Goal: Task Accomplishment & Management: Manage account settings

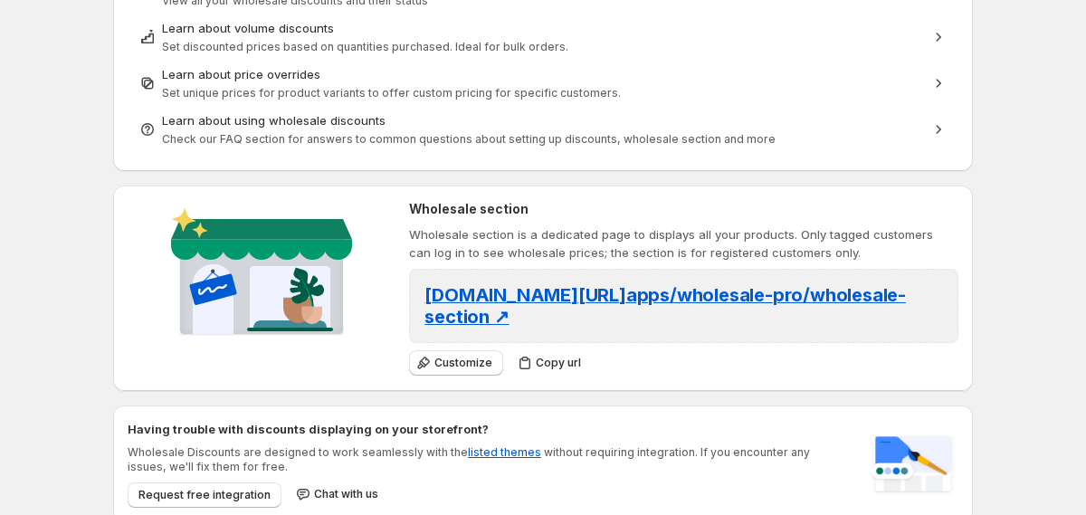
scroll to position [565, 0]
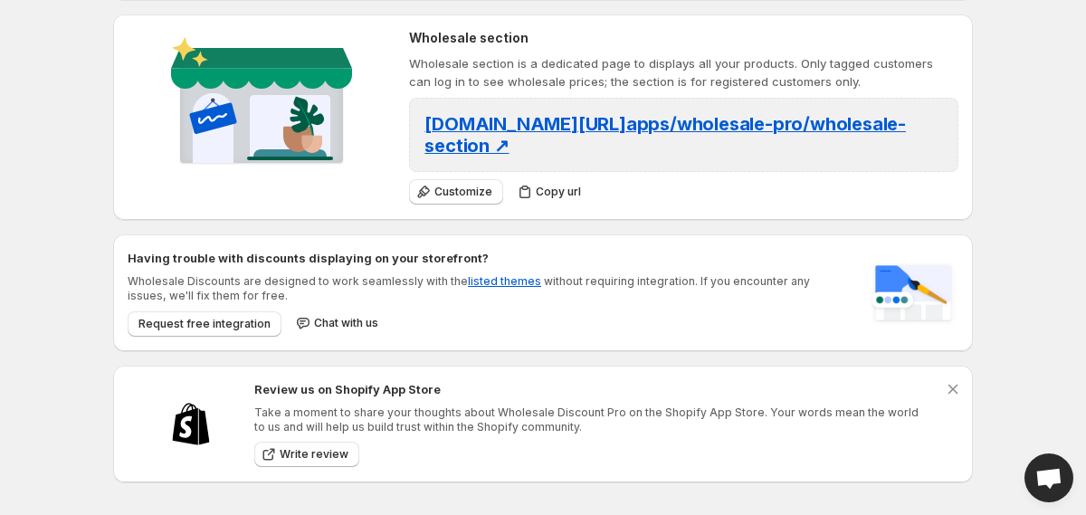
click at [1050, 483] on span "Open chat" at bounding box center [1048, 480] width 29 height 24
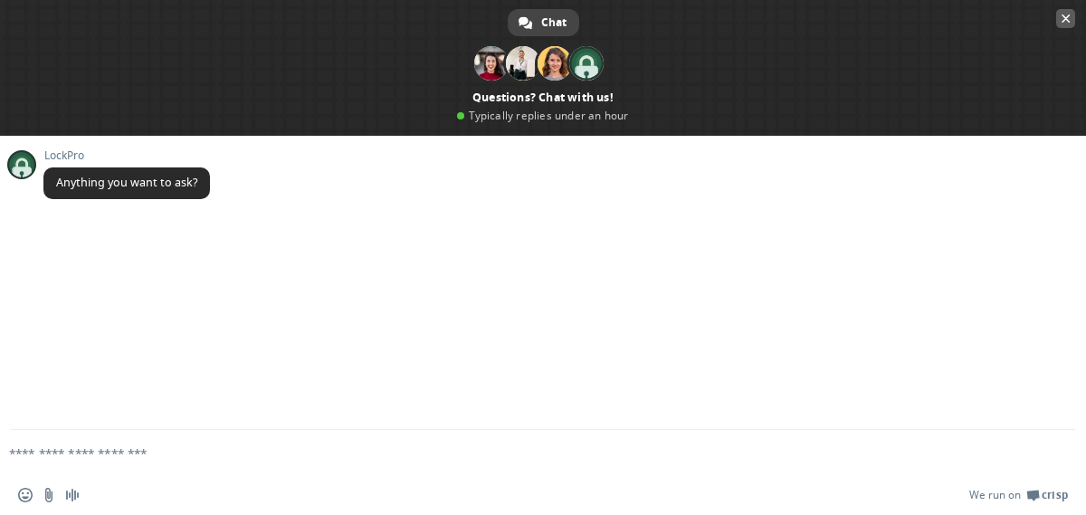
click at [1068, 18] on span "Close chat" at bounding box center [1065, 18] width 9 height 9
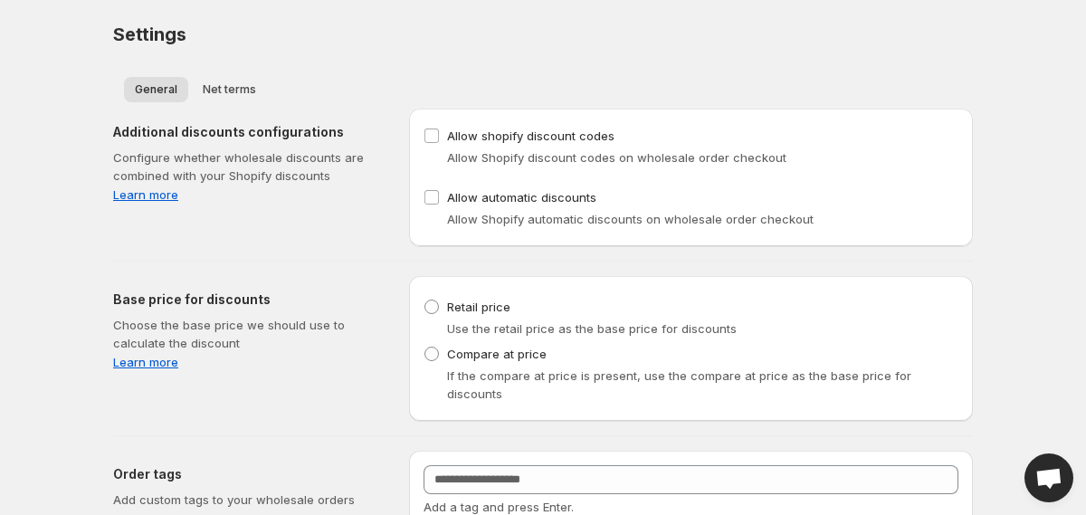
scroll to position [12, 0]
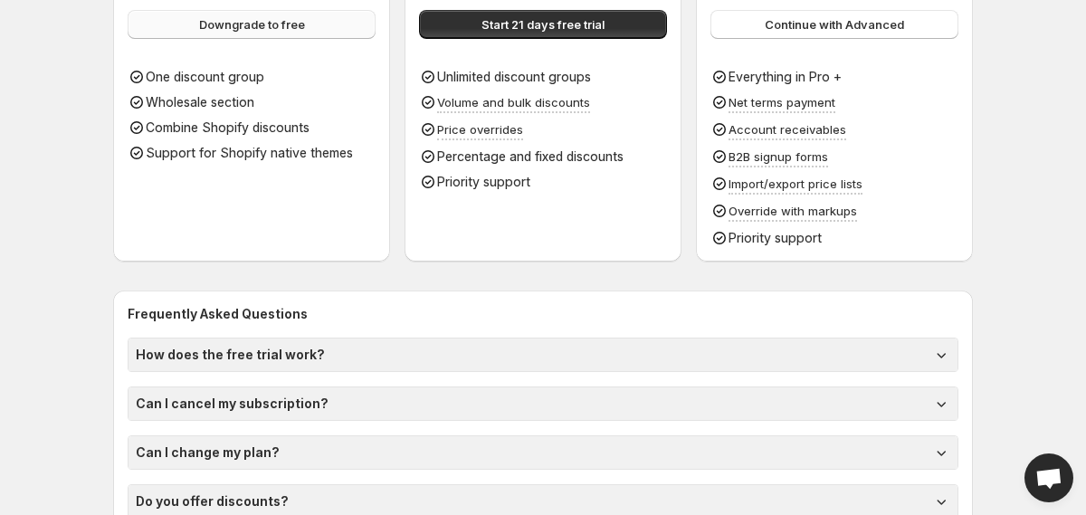
scroll to position [309, 0]
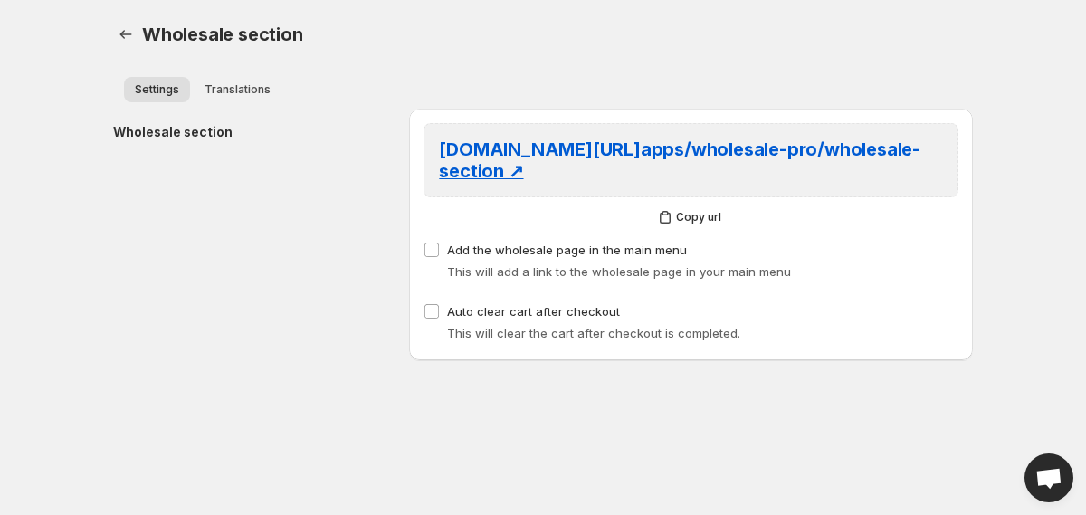
click at [173, 133] on h2 "Wholesale section" at bounding box center [246, 132] width 267 height 18
click at [241, 71] on div "Settings Translations More views Settings Translations More views" at bounding box center [542, 89] width 859 height 40
